Goal: Task Accomplishment & Management: Manage account settings

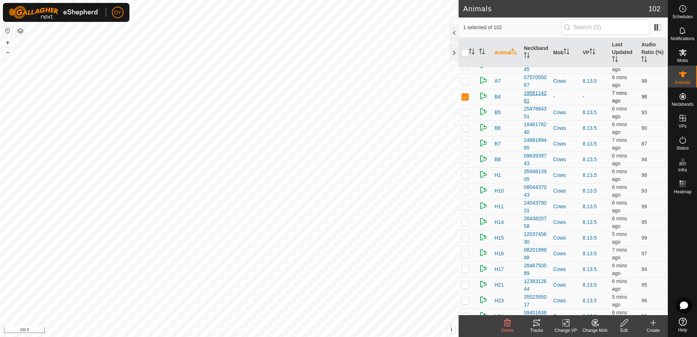
scroll to position [1240, 0]
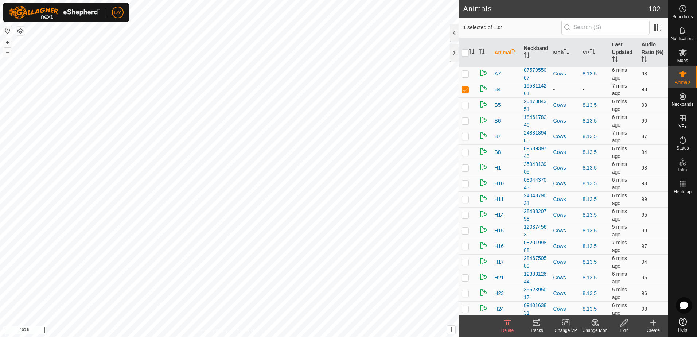
click at [464, 88] on p-checkbox at bounding box center [465, 89] width 7 height 6
checkbox input "false"
